Goal: Task Accomplishment & Management: Manage account settings

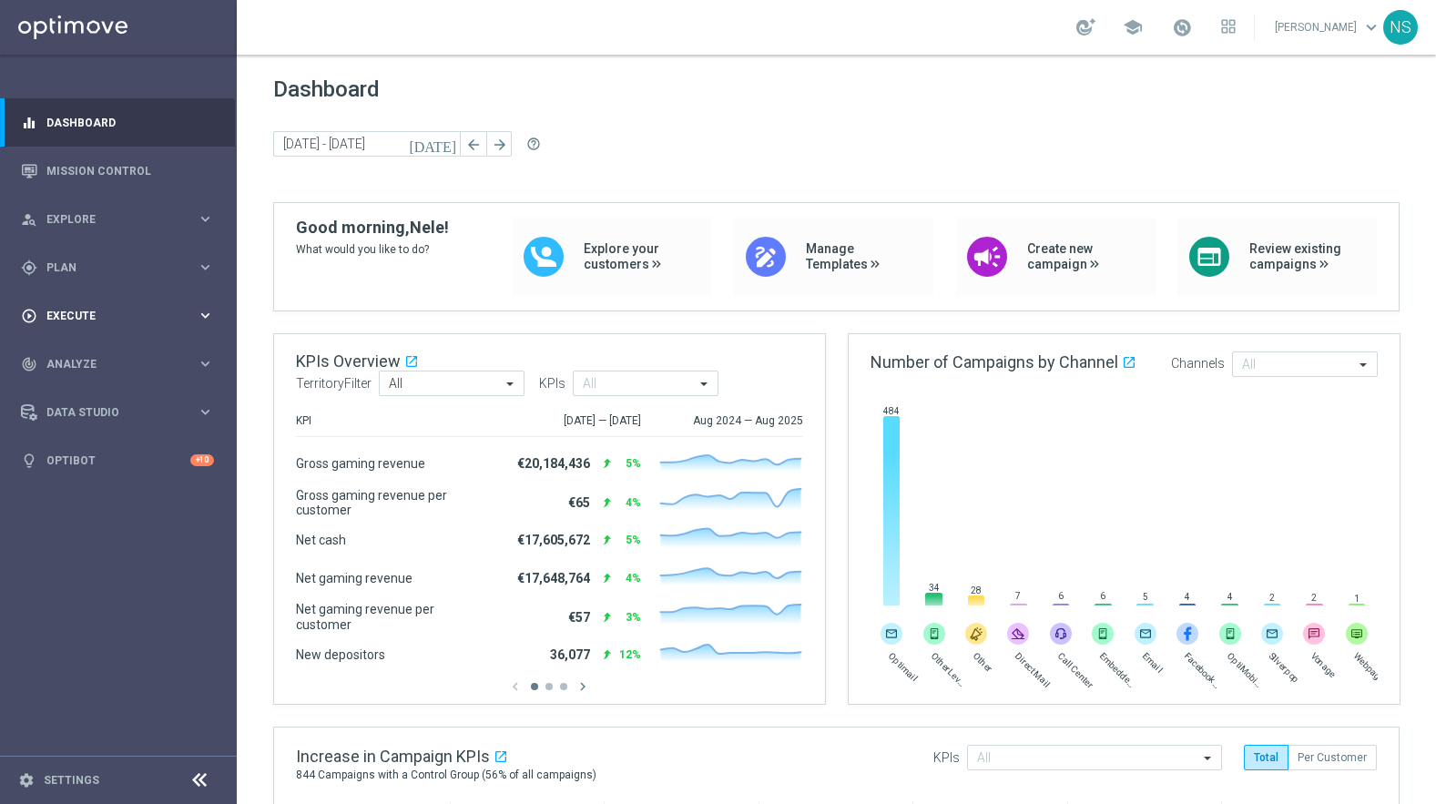
click at [77, 308] on div "play_circle_outline Execute" at bounding box center [109, 316] width 176 height 16
click at [94, 353] on link "Campaign Builder" at bounding box center [118, 353] width 142 height 15
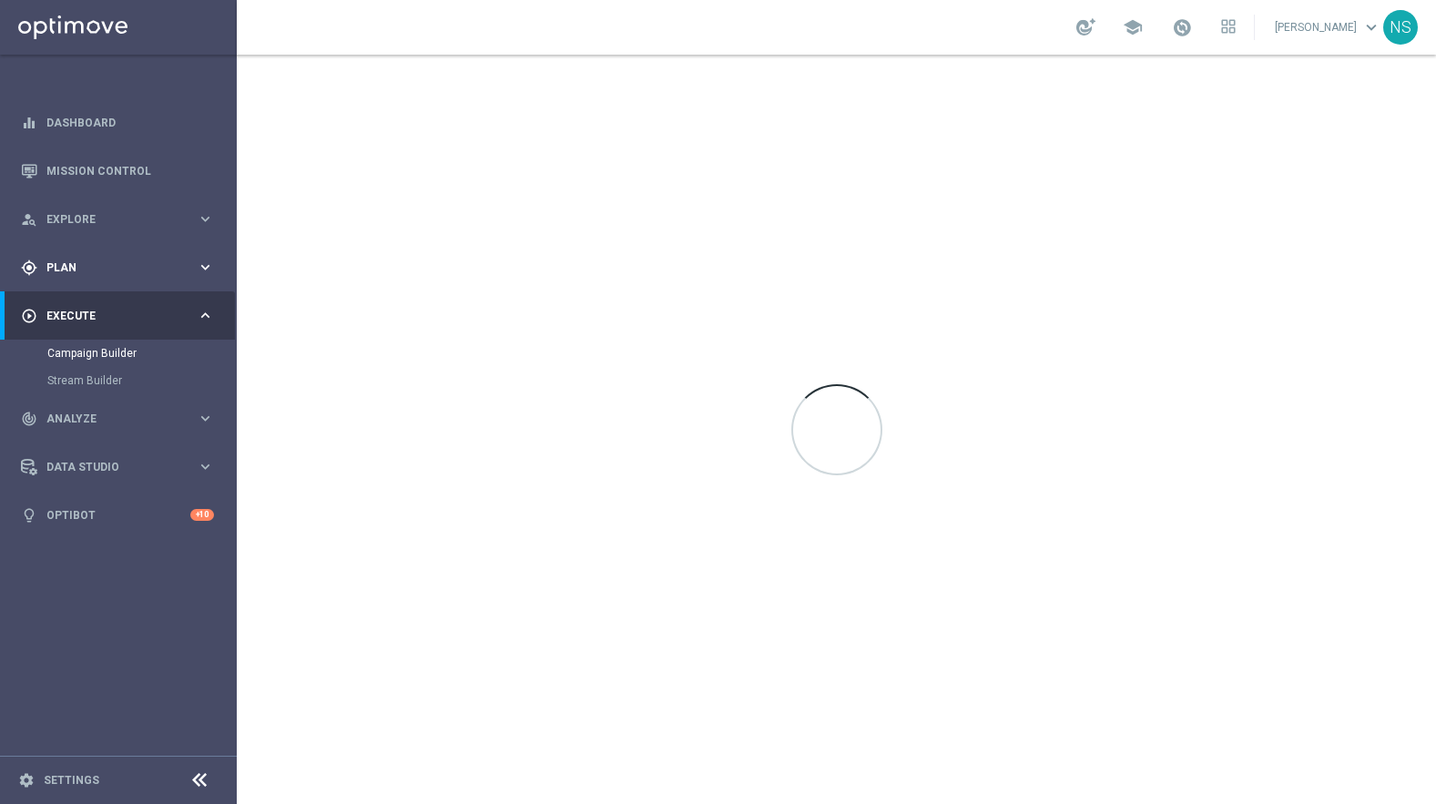
click at [87, 268] on span "Plan" at bounding box center [121, 267] width 150 height 11
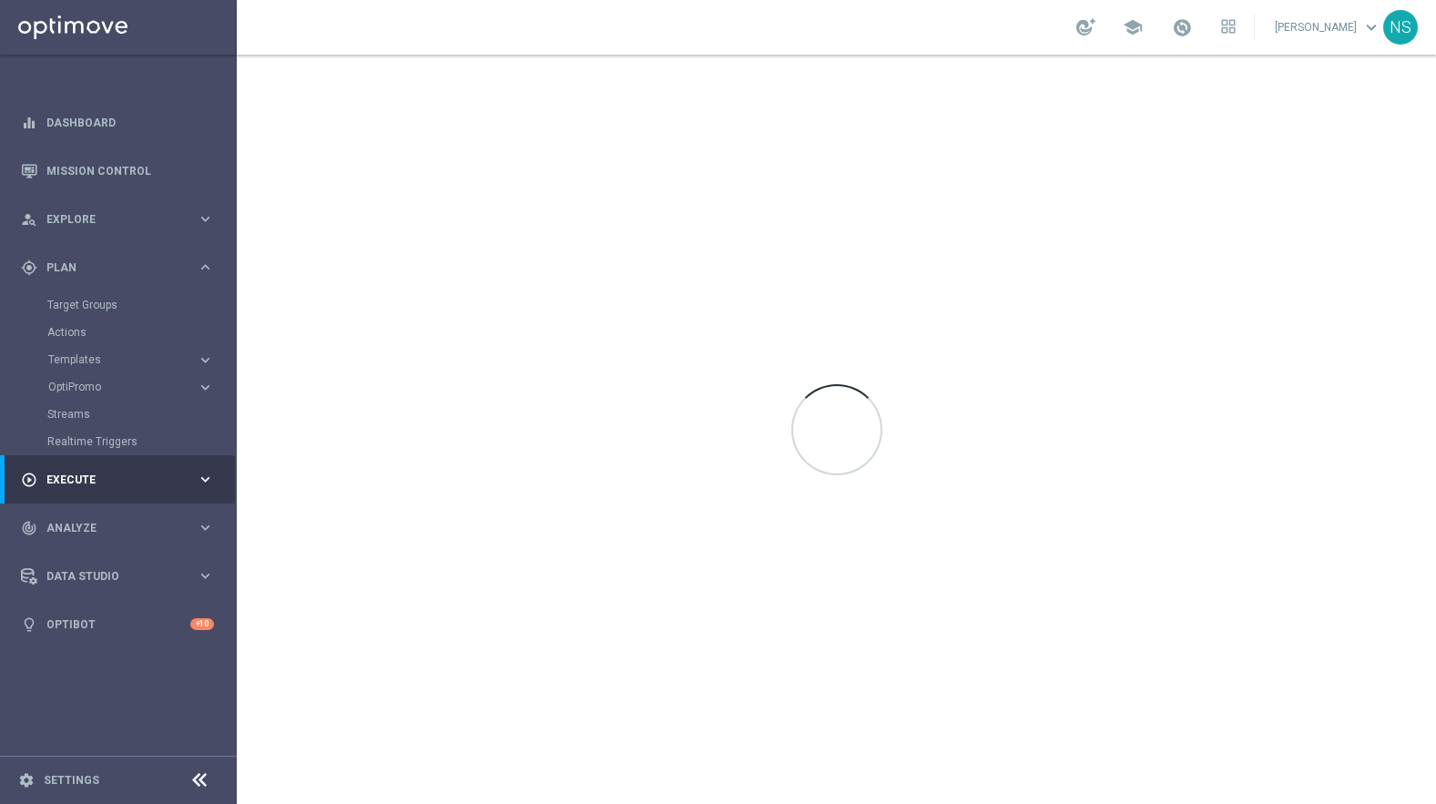
click at [109, 312] on div "Target Groups" at bounding box center [141, 304] width 188 height 27
click at [107, 307] on link "Target Groups" at bounding box center [118, 305] width 142 height 15
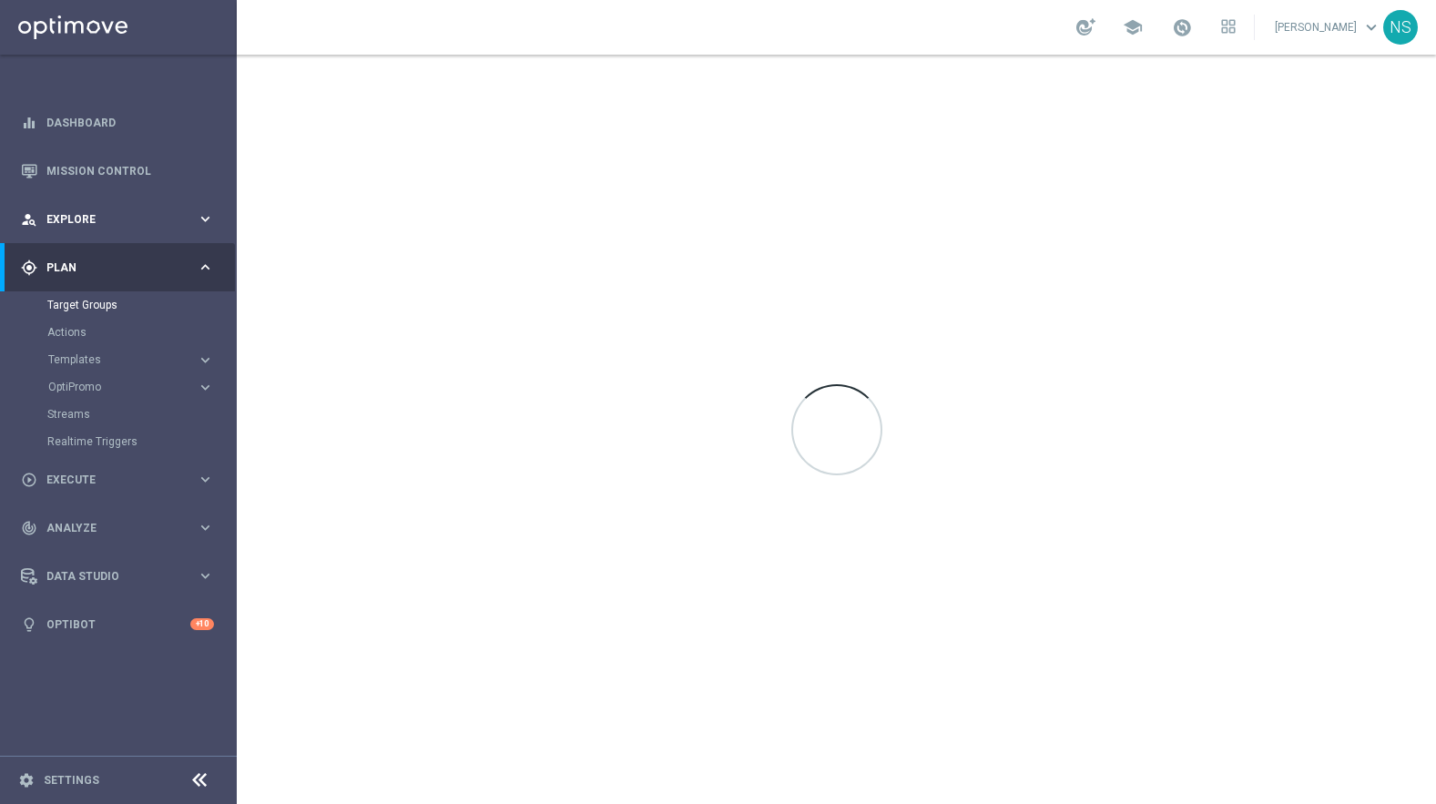
click at [93, 205] on div "person_search Explore keyboard_arrow_right" at bounding box center [117, 219] width 235 height 48
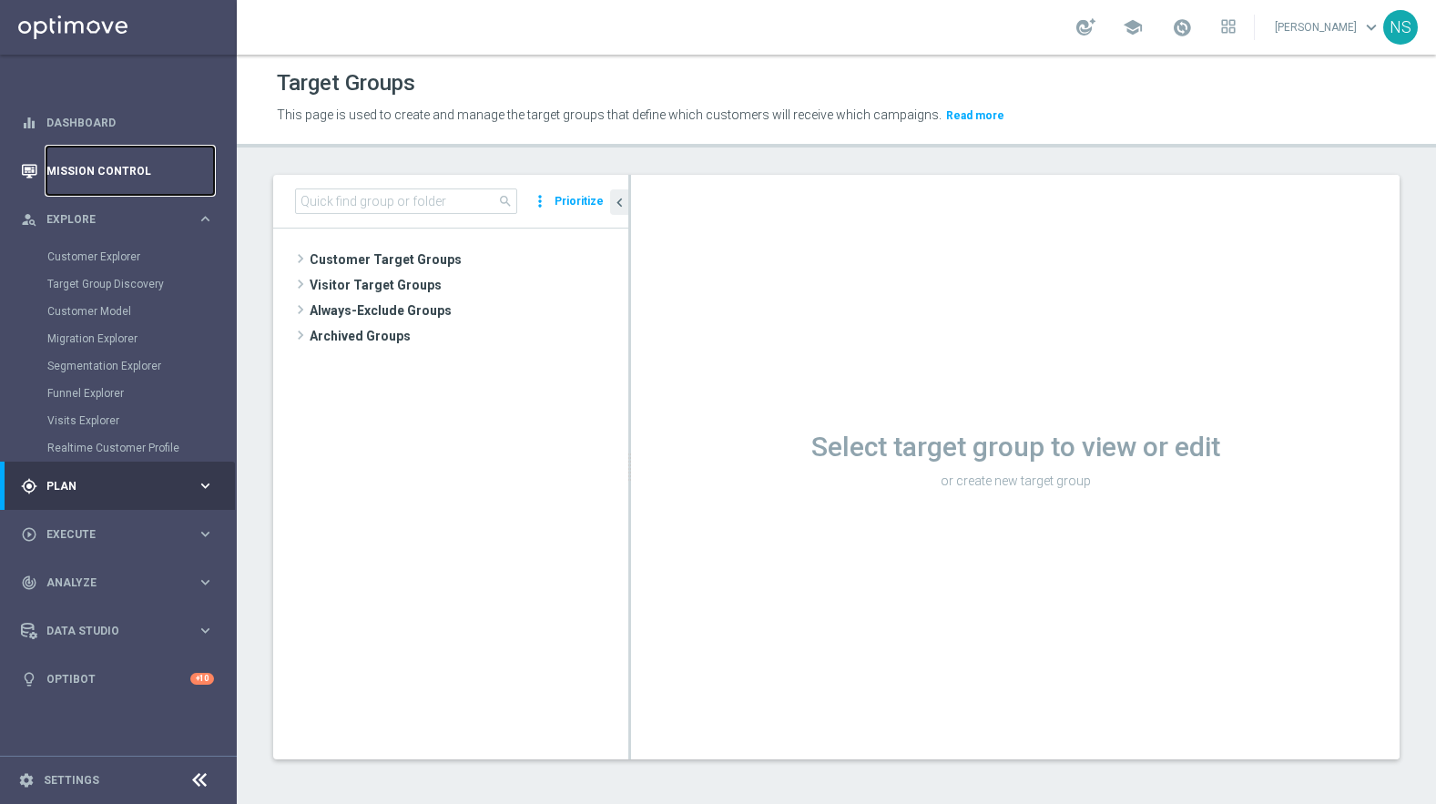
click at [98, 164] on link "Mission Control" at bounding box center [130, 171] width 168 height 48
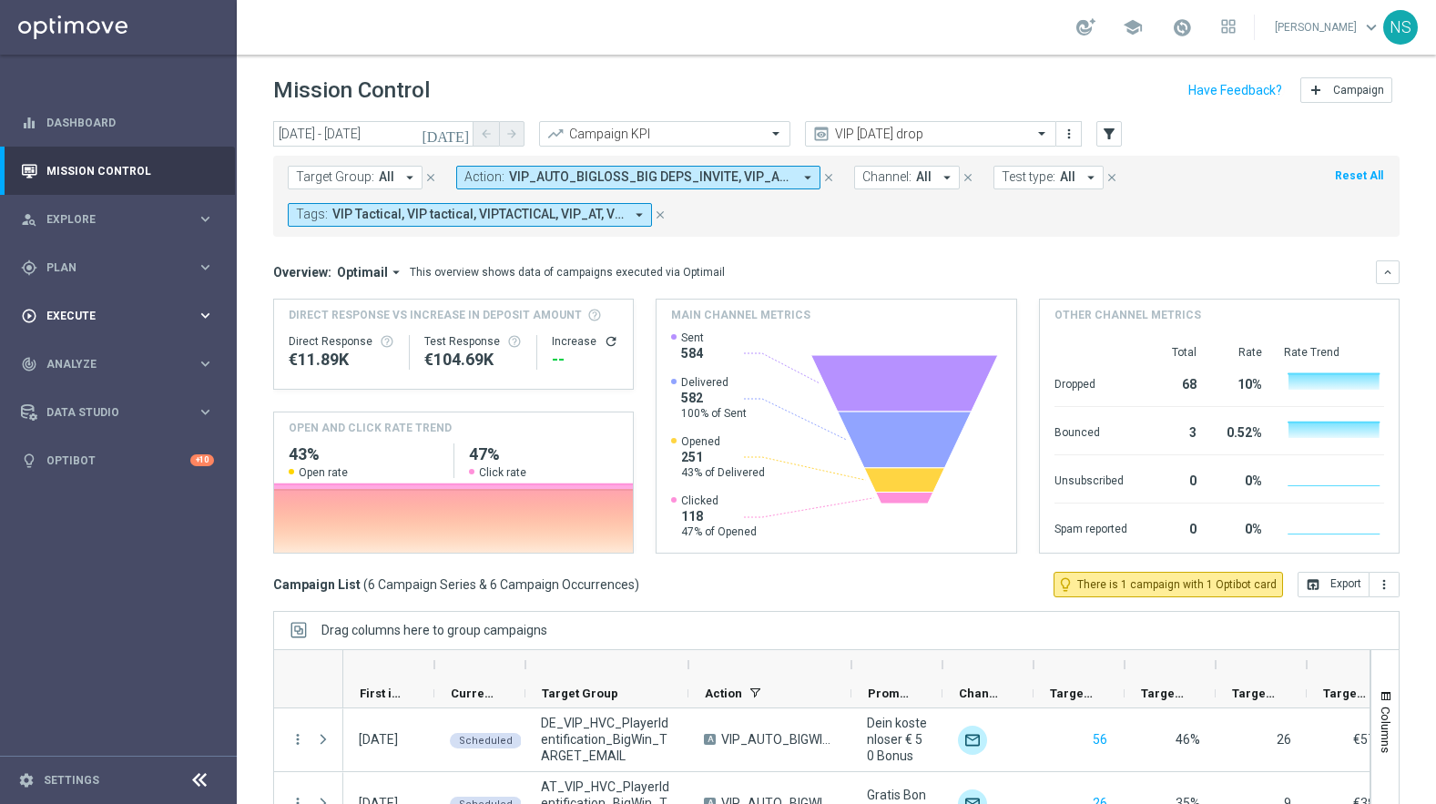
click at [86, 326] on div "play_circle_outline Execute keyboard_arrow_right" at bounding box center [117, 315] width 235 height 48
click at [95, 277] on div "gps_fixed Plan keyboard_arrow_right" at bounding box center [117, 267] width 235 height 48
click at [83, 352] on button "Templates keyboard_arrow_right" at bounding box center [131, 359] width 168 height 15
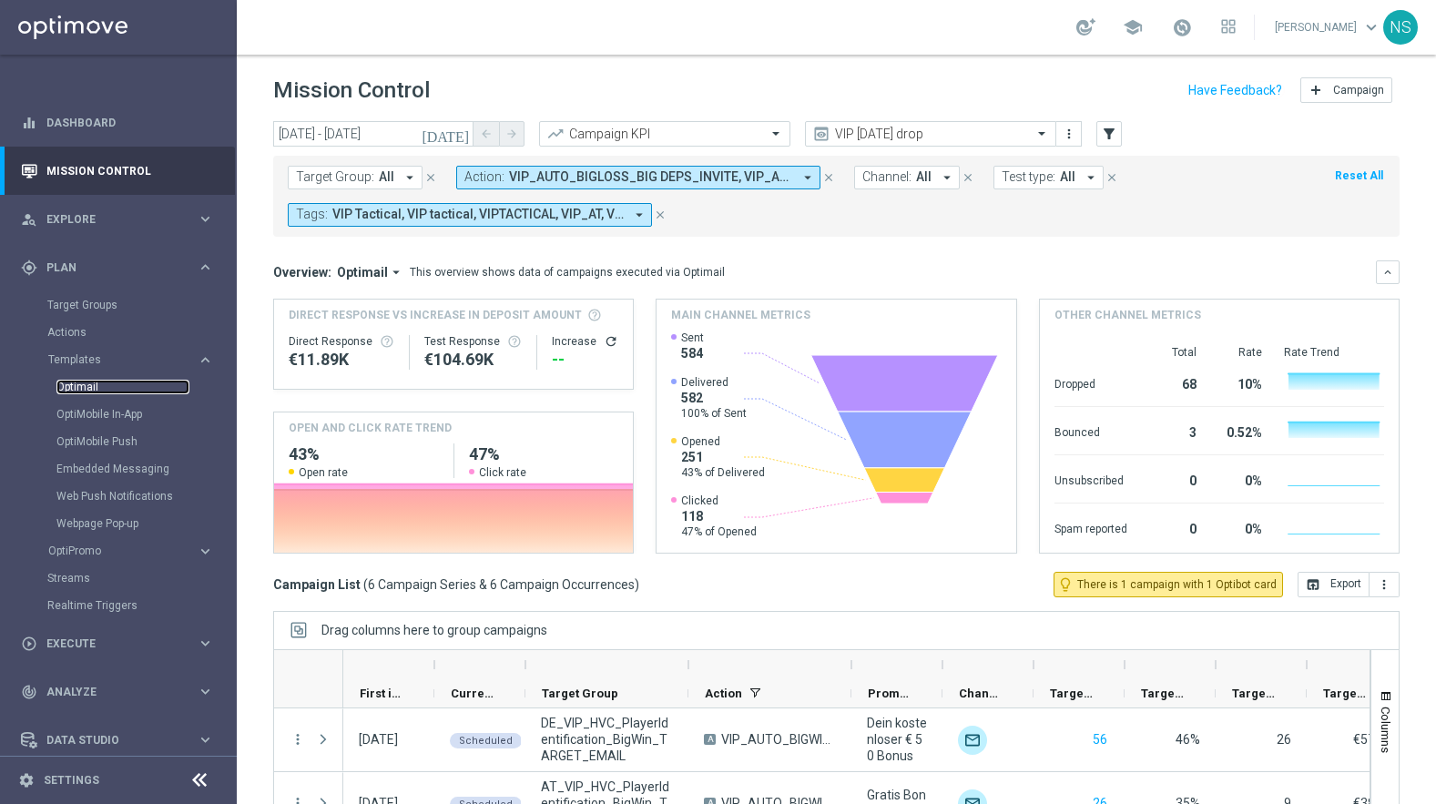
click at [87, 388] on link "Optimail" at bounding box center [122, 387] width 133 height 15
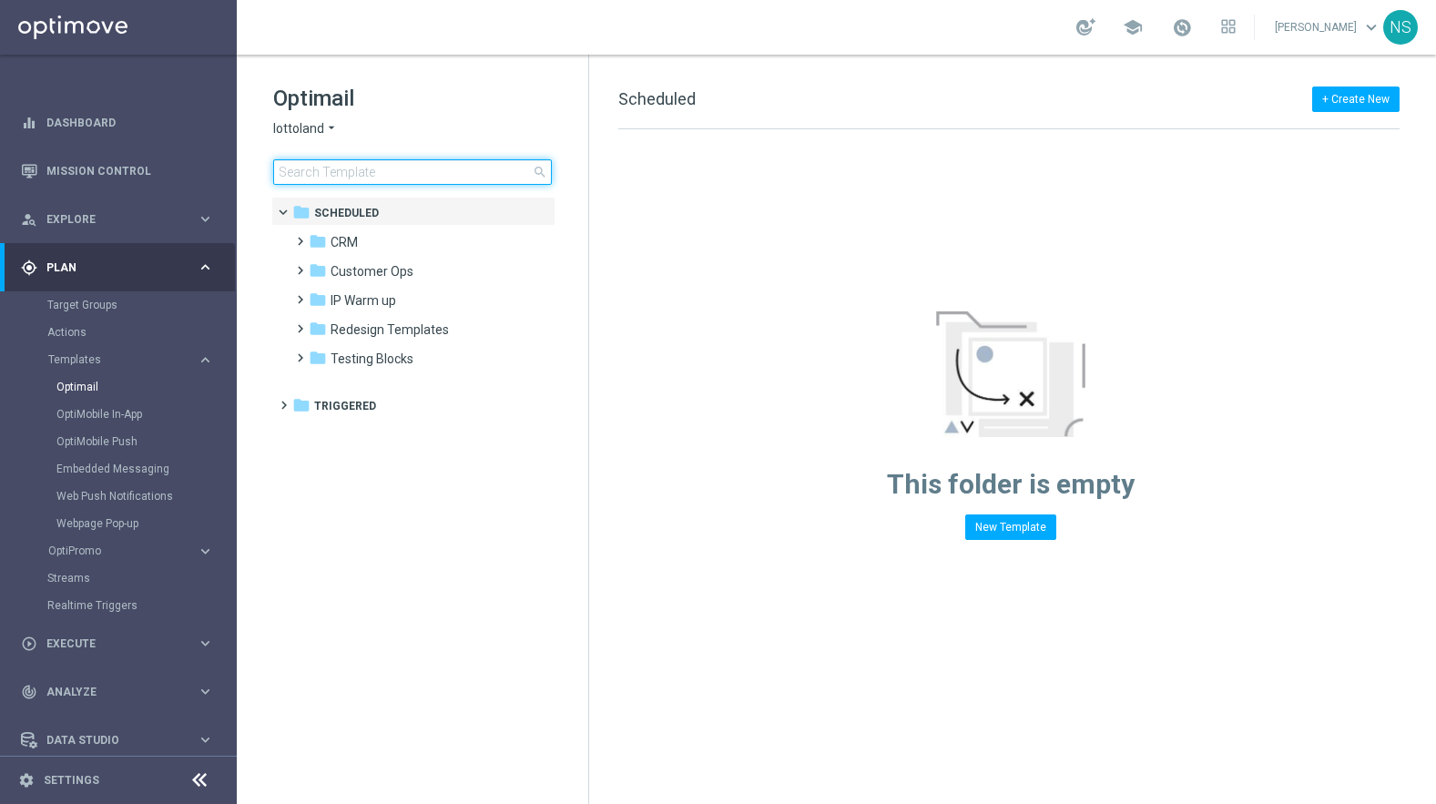
click at [329, 174] on input at bounding box center [412, 171] width 279 height 25
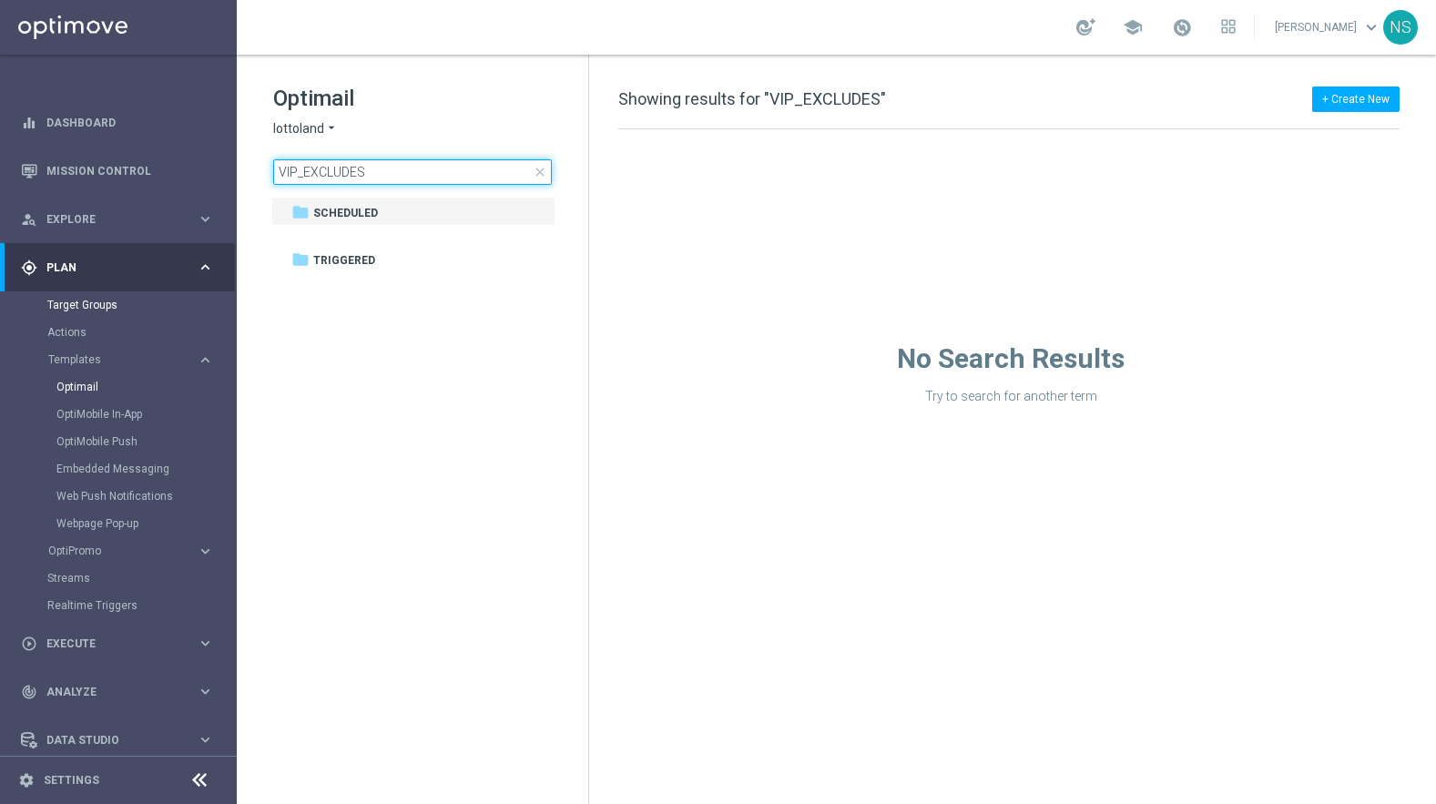
type input "VIP_EXCLUDES"
click at [67, 306] on link "Target Groups" at bounding box center [118, 305] width 142 height 15
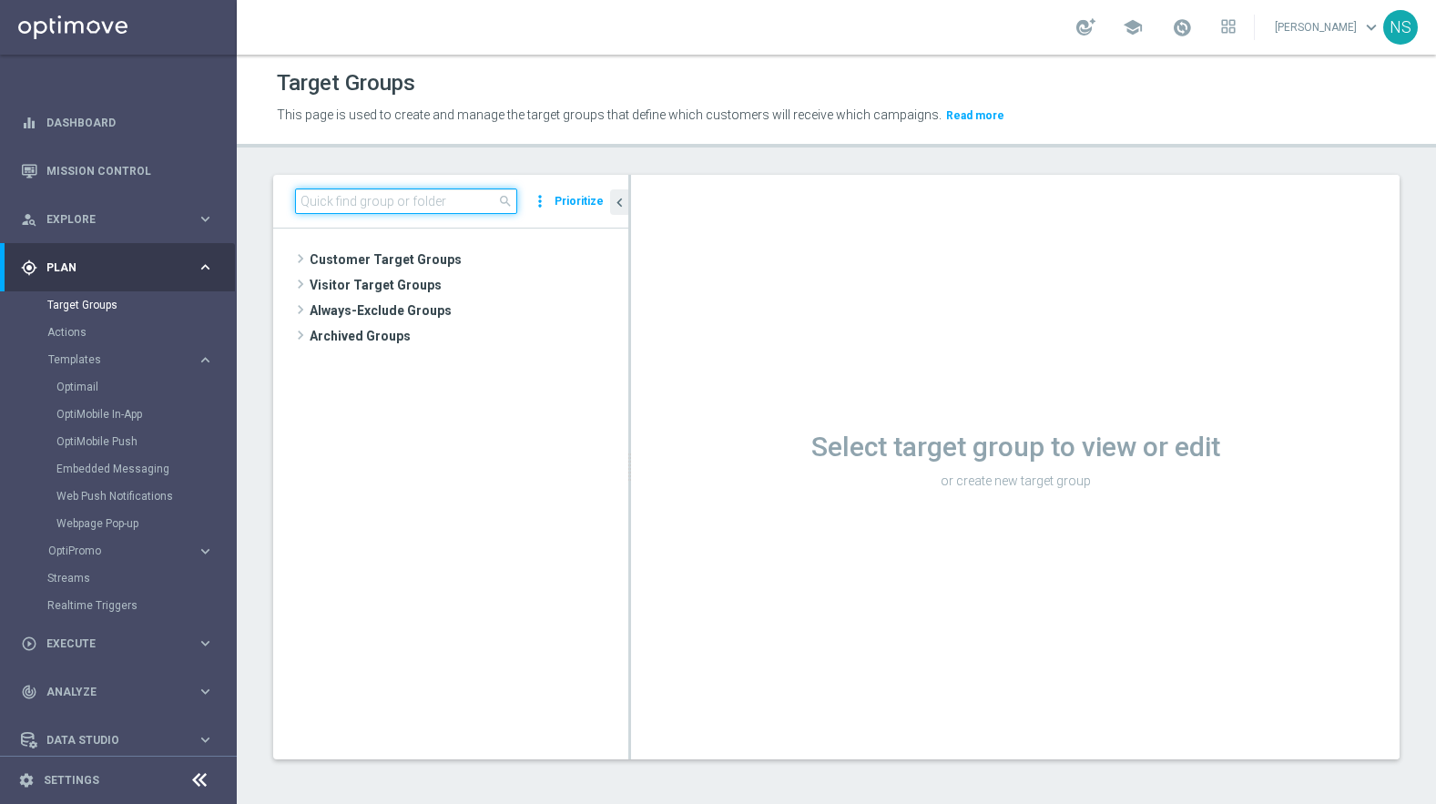
click at [372, 198] on input at bounding box center [406, 200] width 222 height 25
type input "VIP_EXCLUDES"
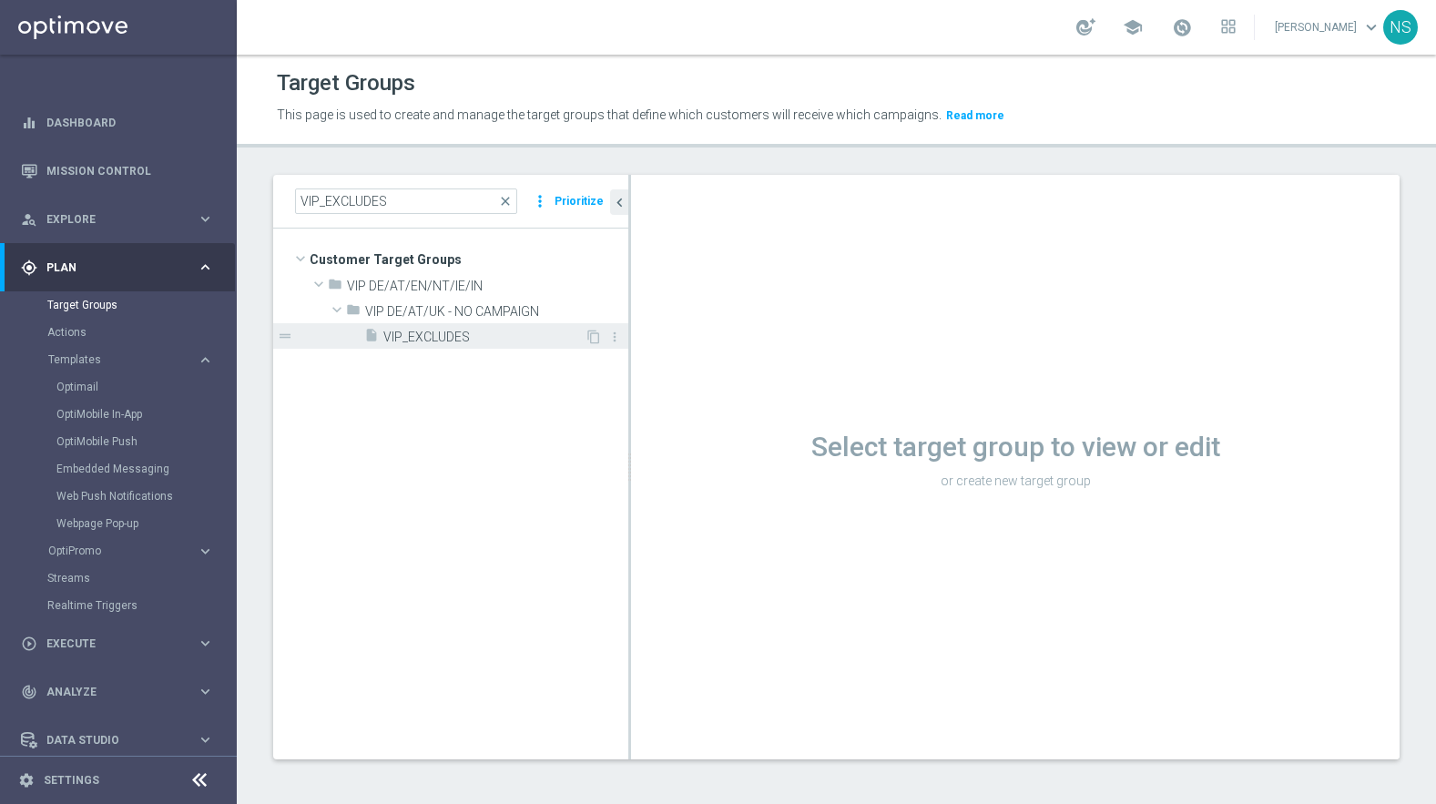
click at [448, 326] on div "insert_drive_file VIP_EXCLUDES" at bounding box center [474, 335] width 220 height 25
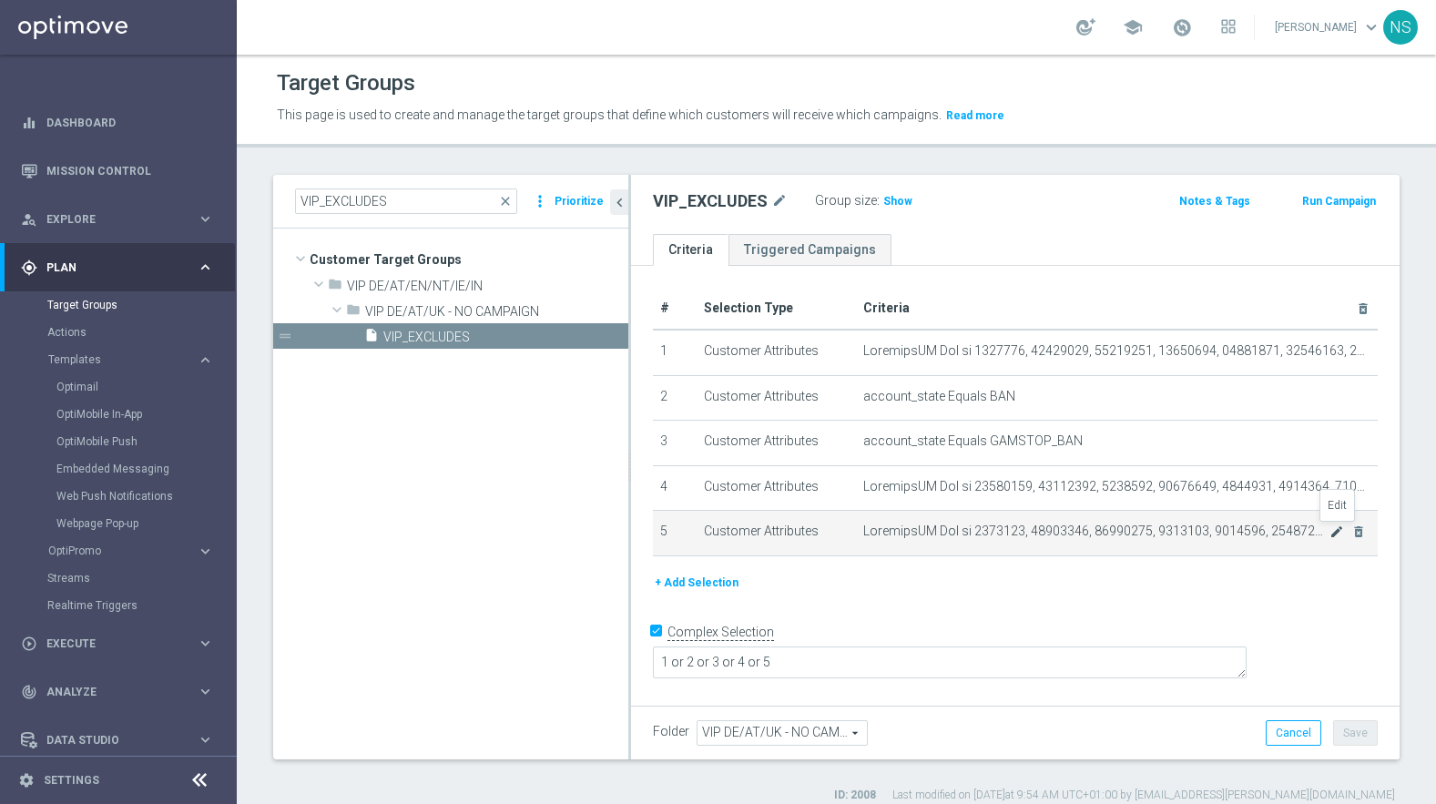
click at [1331, 532] on icon "mode_edit" at bounding box center [1336, 531] width 15 height 15
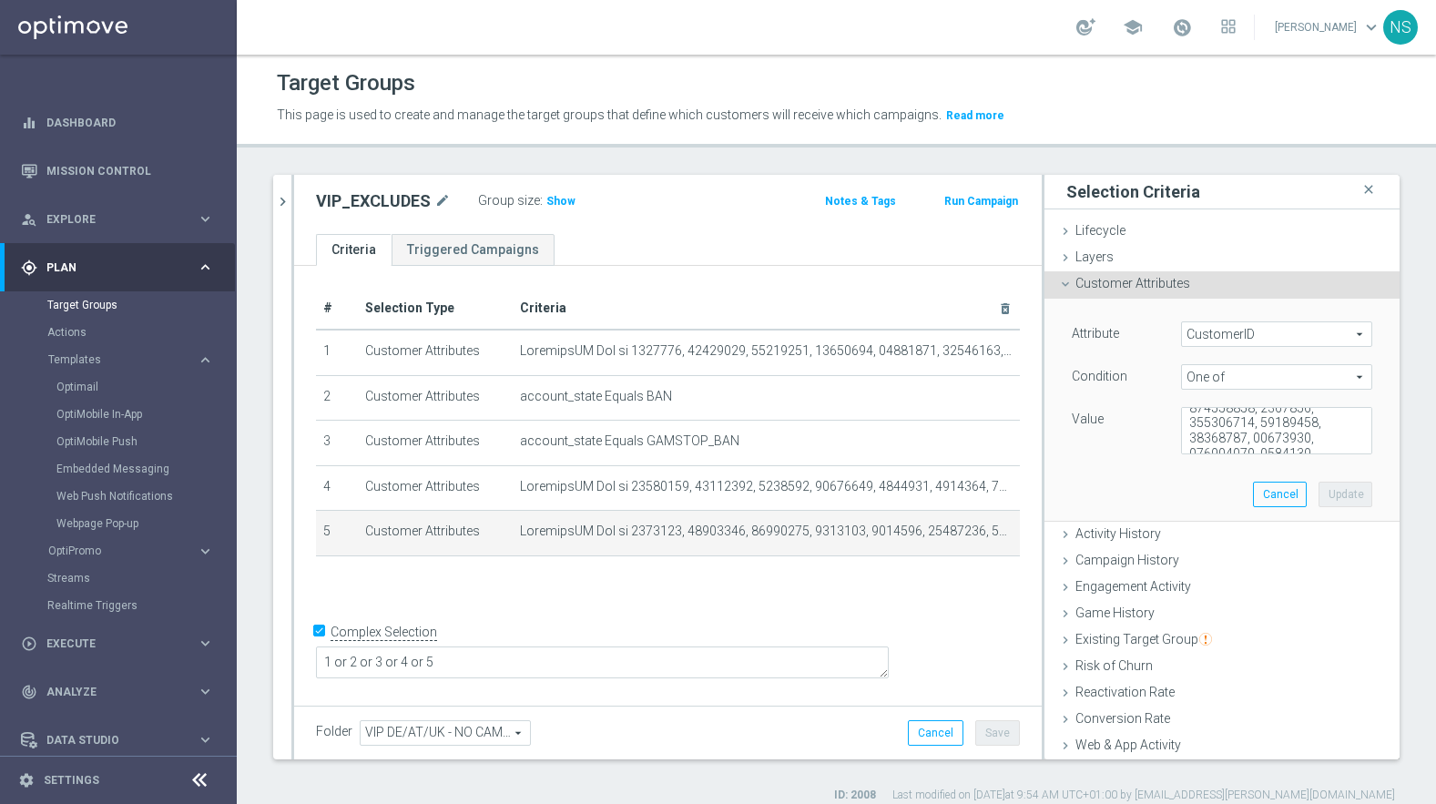
scroll to position [133, 0]
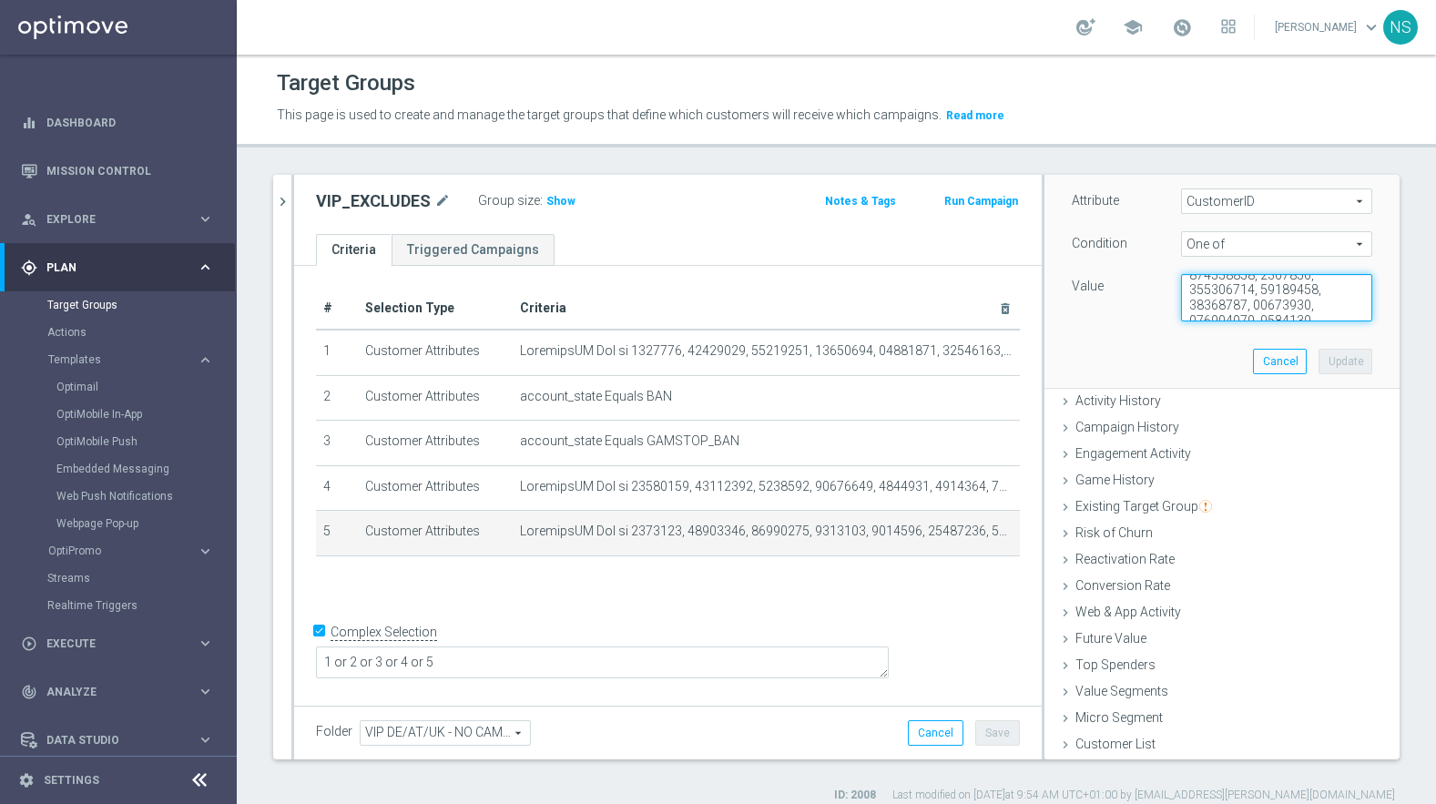
click at [1257, 305] on textarea at bounding box center [1276, 297] width 191 height 47
paste textarea "223248084"
type textarea "4247435, 19080397, 15150499, 7374385, 4247435, 11291409, 4716134, 11996601, 929…"
click at [1338, 364] on button "Update" at bounding box center [1345, 361] width 54 height 25
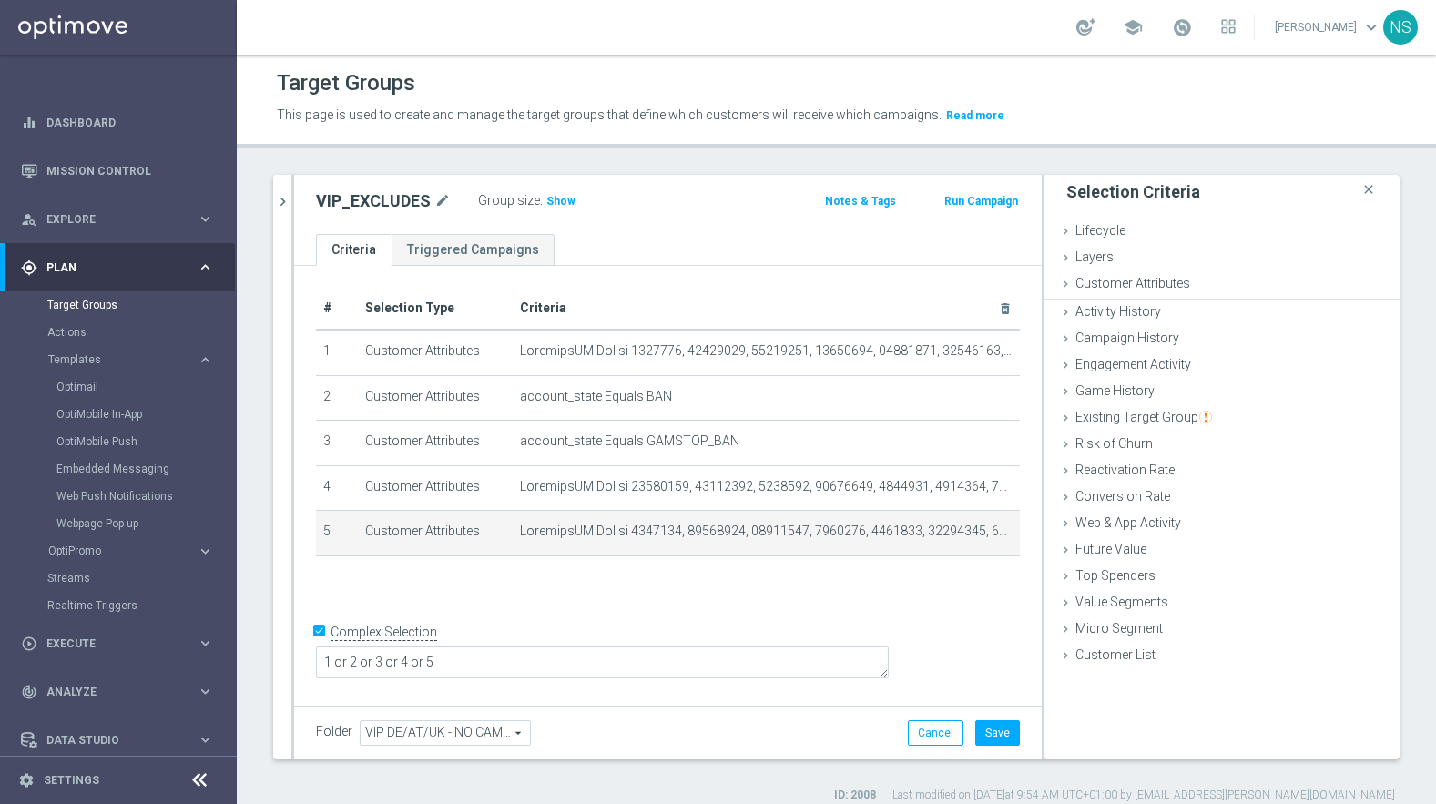
scroll to position [0, 0]
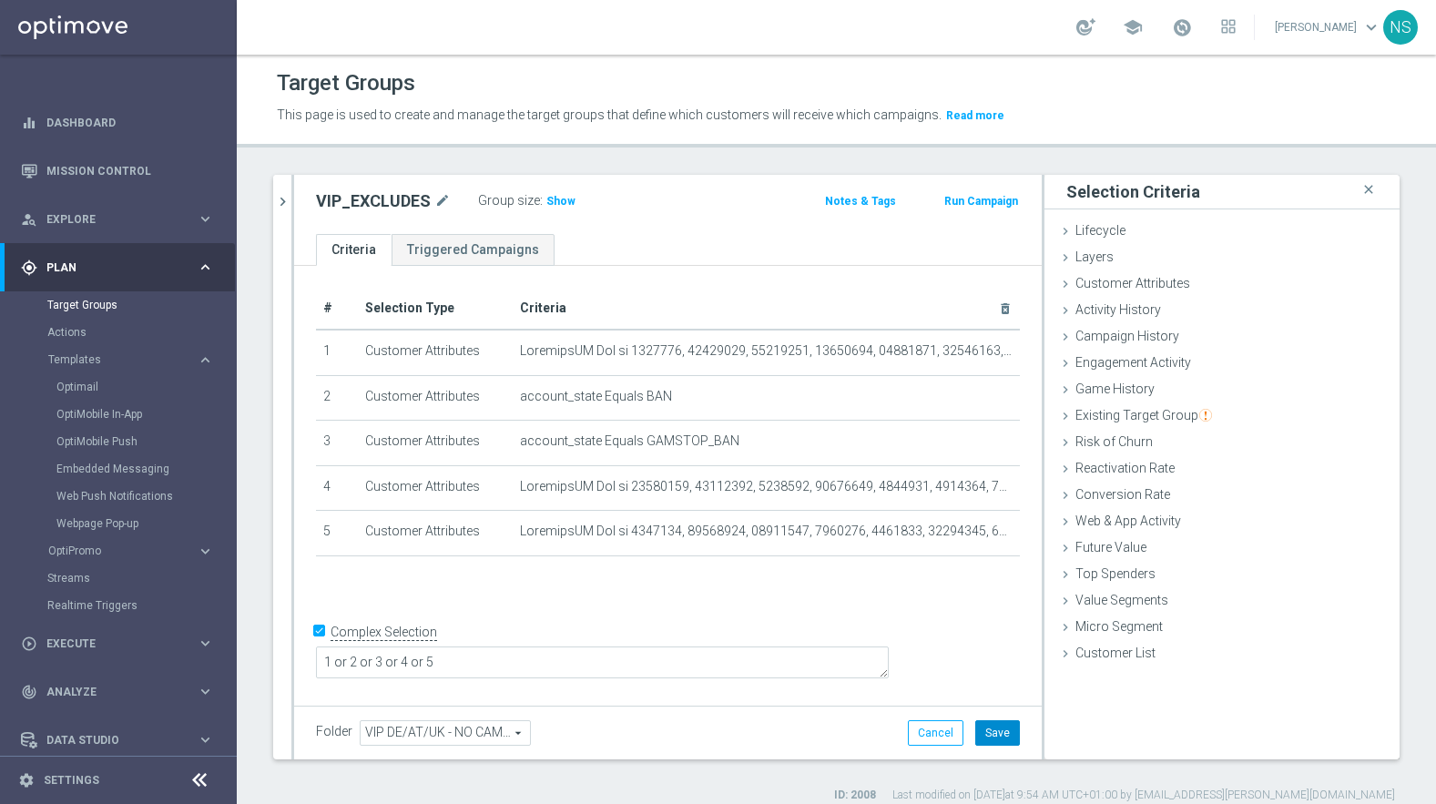
click at [998, 736] on button "Save" at bounding box center [997, 732] width 45 height 25
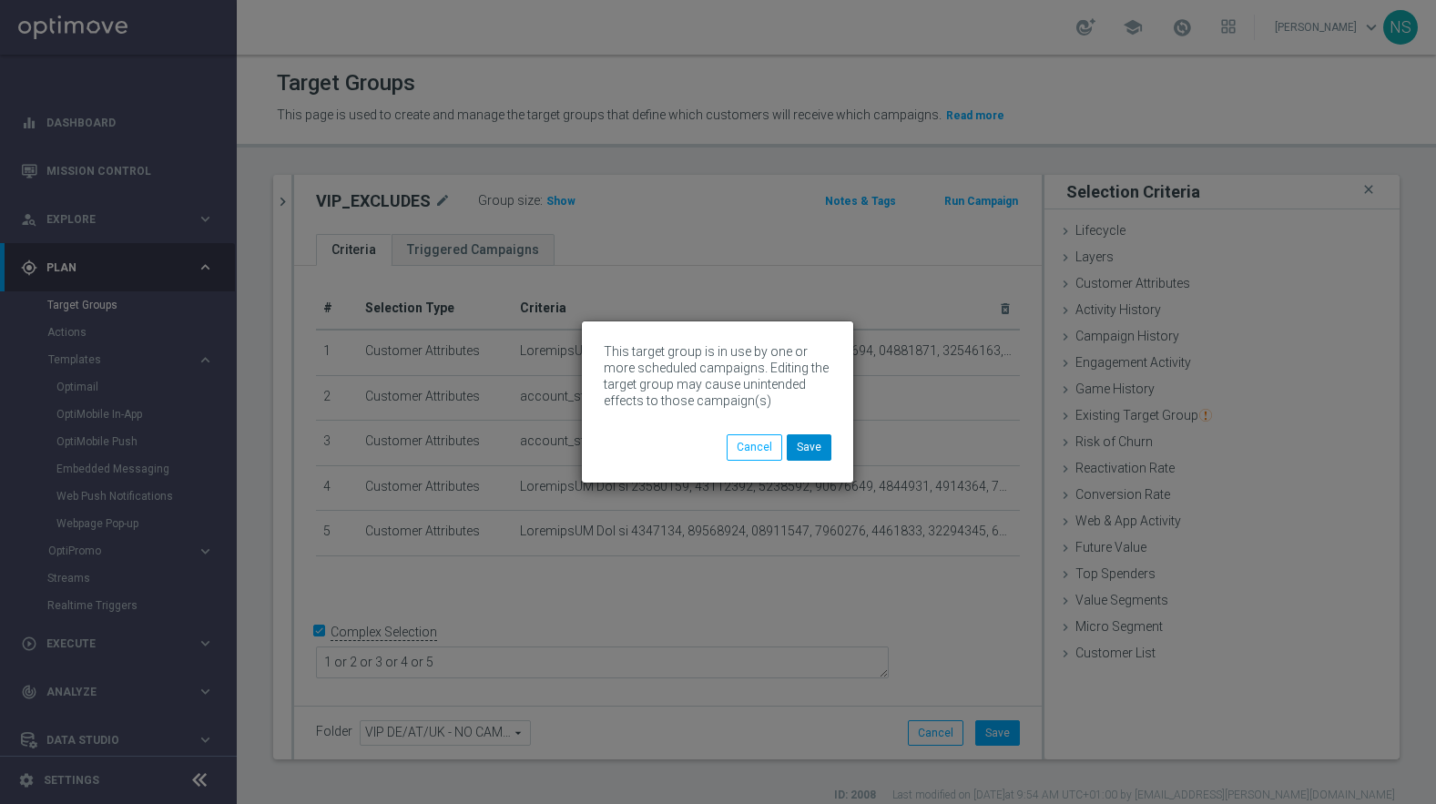
click at [812, 460] on div "Cancel Save" at bounding box center [779, 446] width 105 height 25
click at [812, 447] on button "Save" at bounding box center [809, 446] width 45 height 25
